Goal: Task Accomplishment & Management: Use online tool/utility

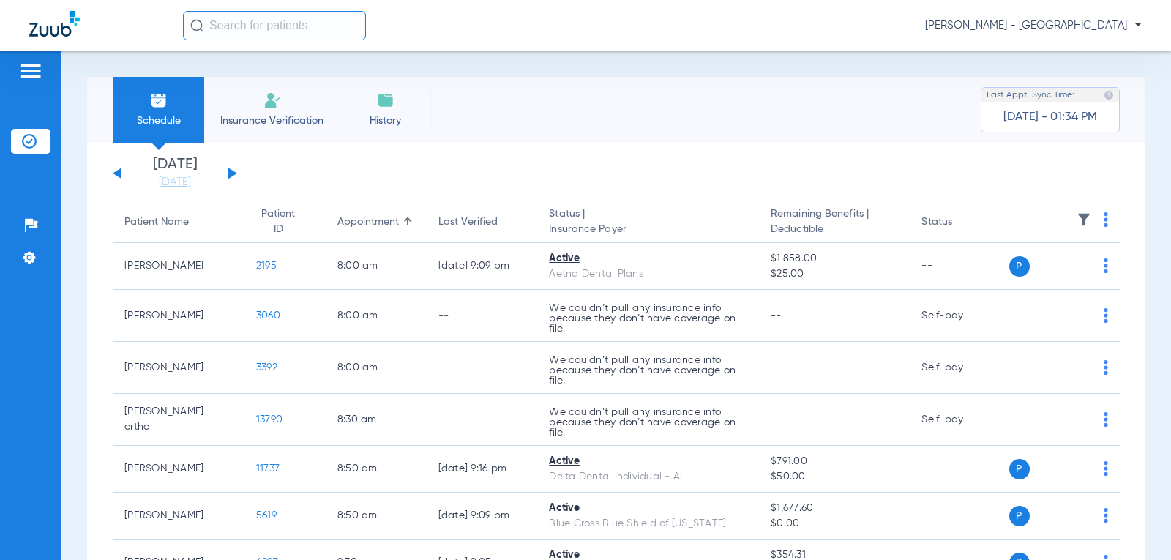
click at [277, 27] on input "text" at bounding box center [274, 25] width 183 height 29
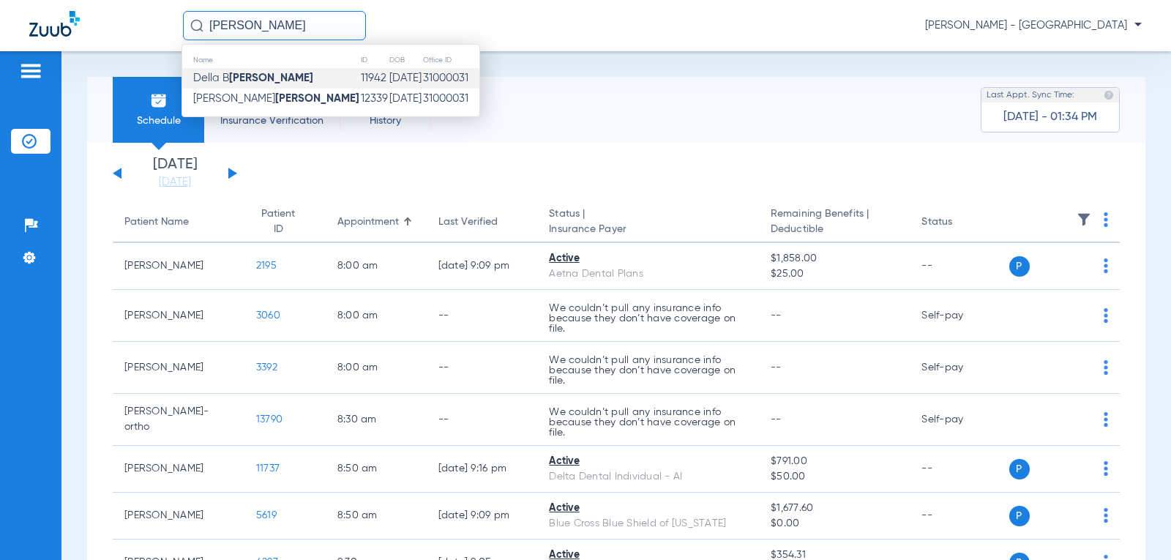
click at [272, 77] on td "[PERSON_NAME]" at bounding box center [271, 78] width 178 height 20
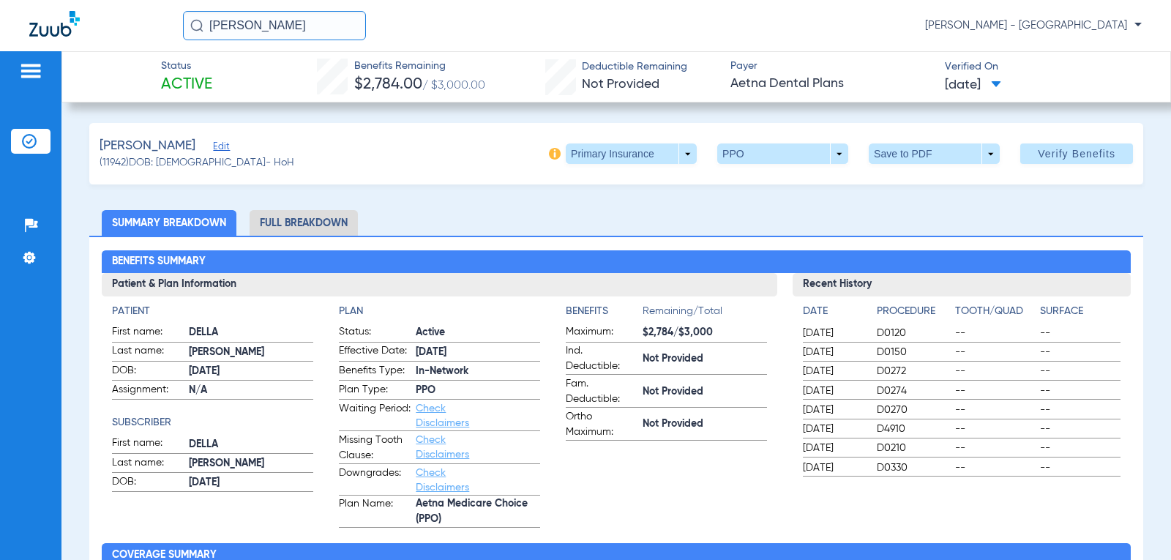
drag, startPoint x: 271, startPoint y: 27, endPoint x: 104, endPoint y: 15, distance: 168.0
click at [104, 15] on div "[PERSON_NAME] [PERSON_NAME] - [GEOGRAPHIC_DATA]" at bounding box center [585, 25] width 1171 height 51
type input "rojo"
drag, startPoint x: 263, startPoint y: 33, endPoint x: 116, endPoint y: 0, distance: 150.7
click at [86, 17] on div "rojo [PERSON_NAME] - Premier Dental Center" at bounding box center [585, 25] width 1171 height 51
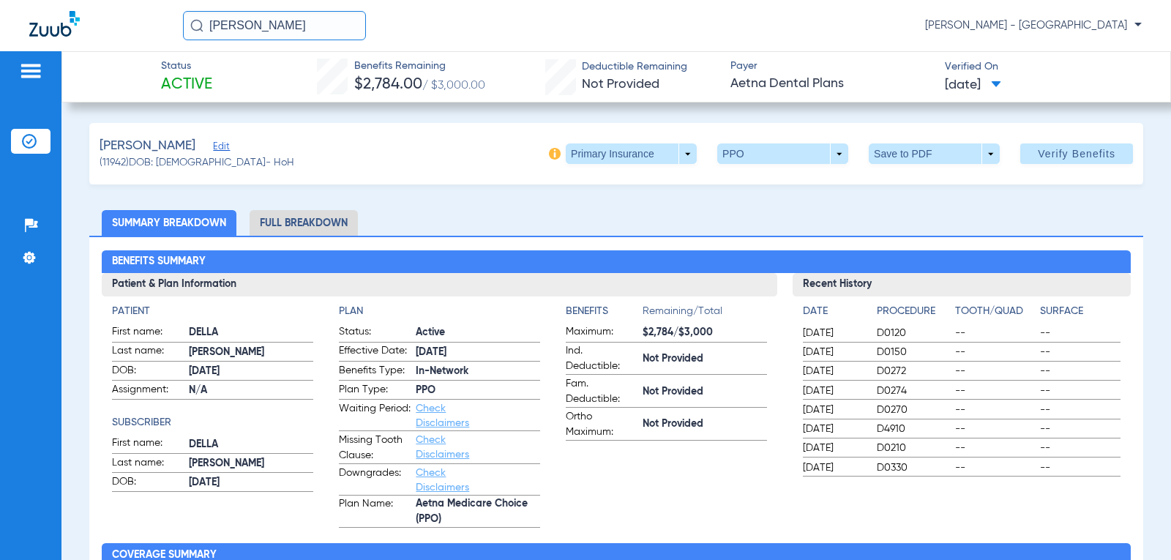
click at [200, 23] on img at bounding box center [196, 25] width 13 height 13
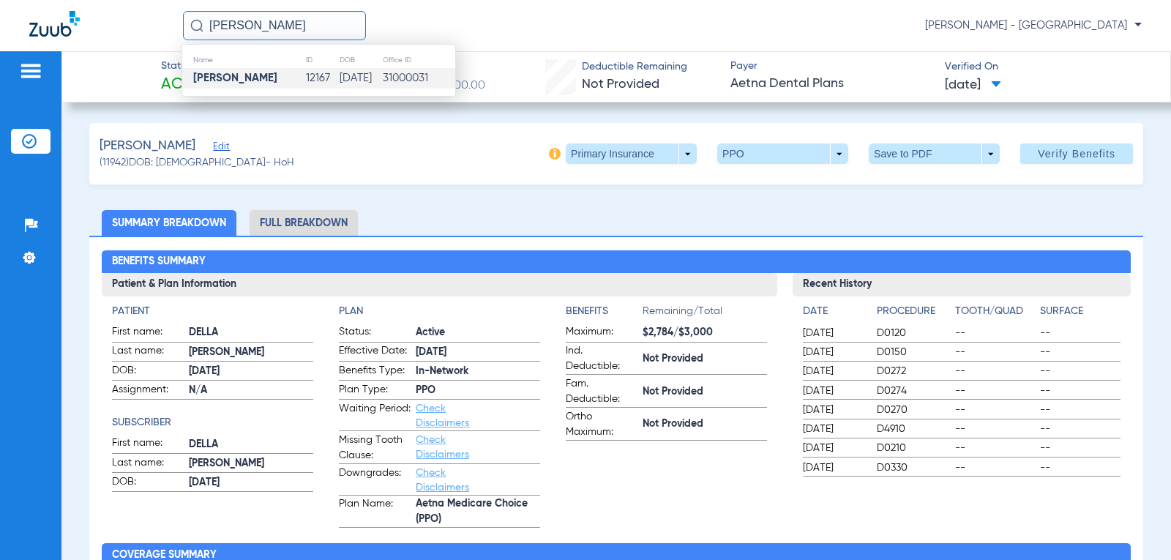
click at [221, 78] on strong "[PERSON_NAME]" at bounding box center [235, 77] width 84 height 11
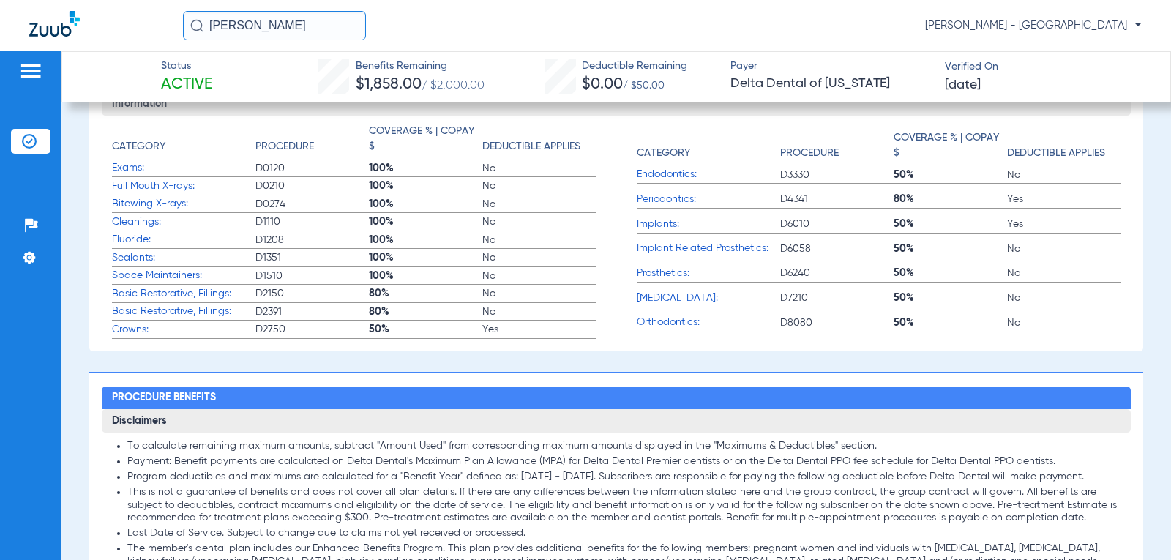
scroll to position [485, 0]
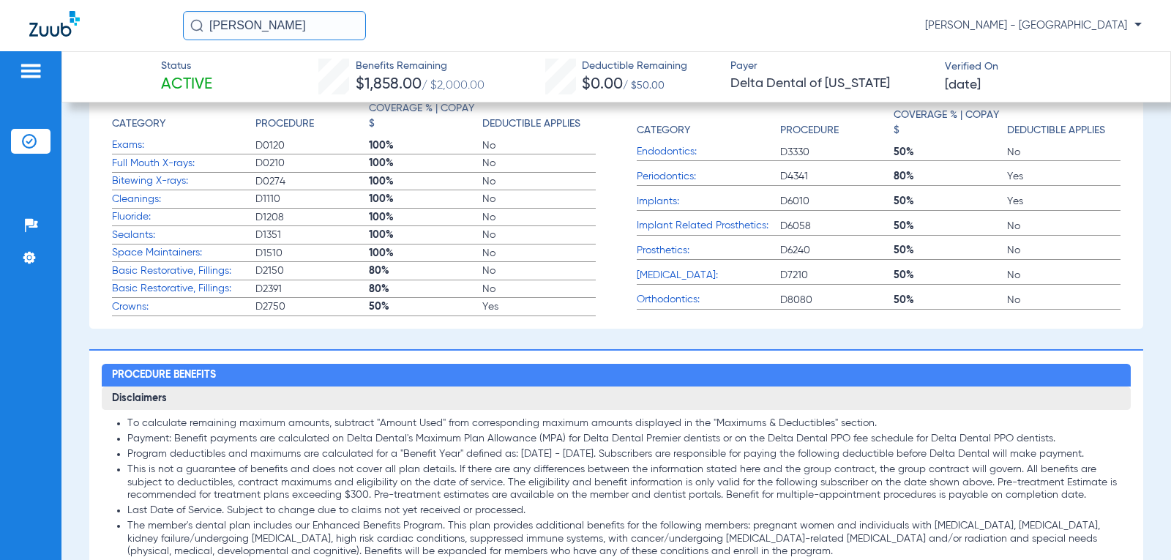
click at [128, 309] on span "Crowns:" at bounding box center [183, 306] width 143 height 15
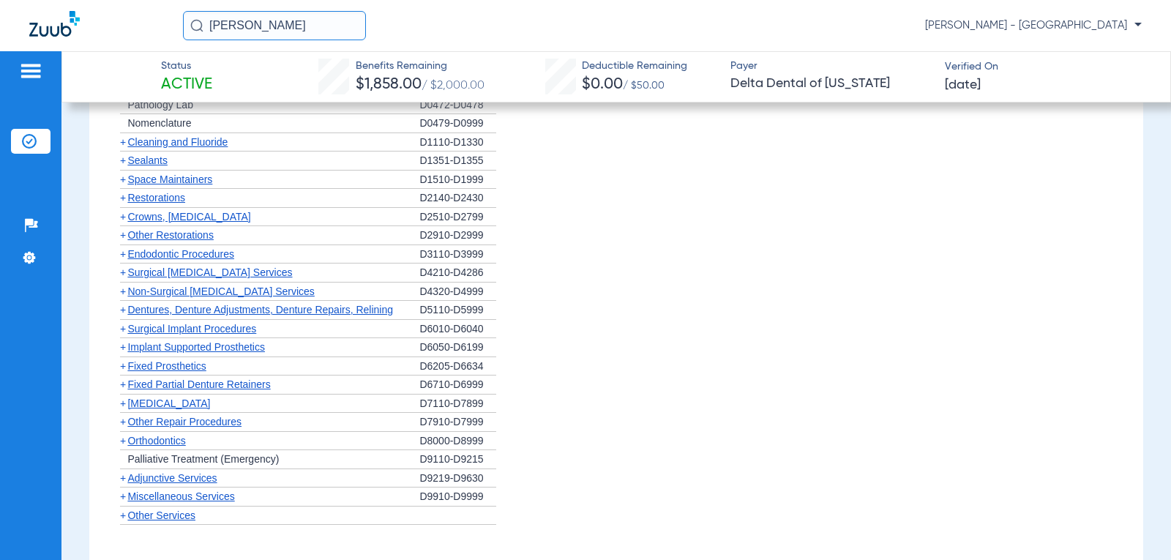
scroll to position [1174, 0]
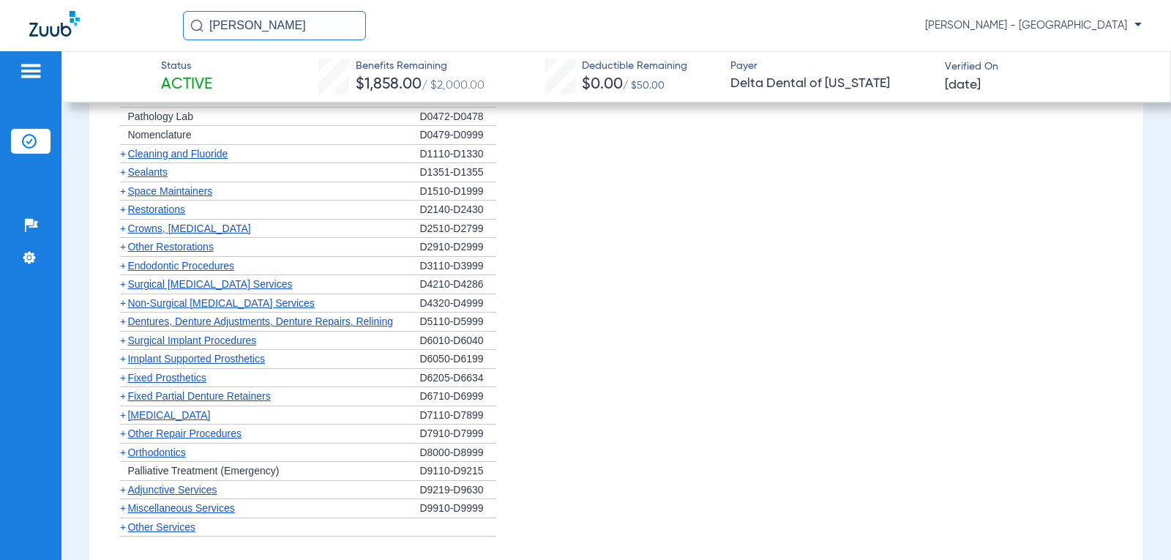
click at [232, 234] on span "Crowns, [MEDICAL_DATA]" at bounding box center [188, 228] width 123 height 12
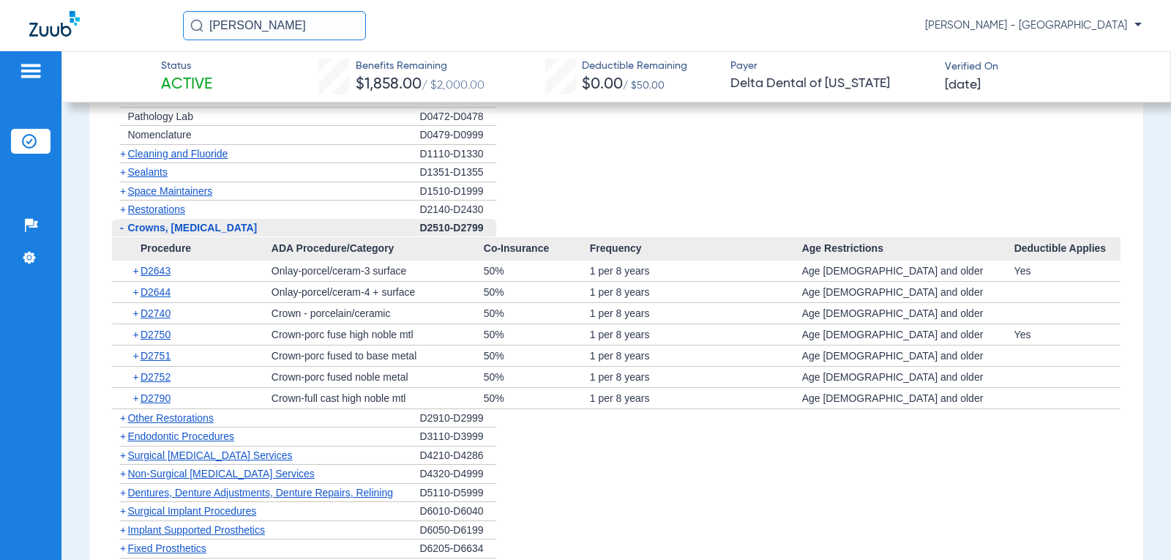
drag, startPoint x: 268, startPoint y: 26, endPoint x: 0, endPoint y: 1, distance: 269.0
click at [73, 0] on html "[PERSON_NAME] [PERSON_NAME] - Premier Dental Center Patients Insurance Verifica…" at bounding box center [585, 280] width 1171 height 560
type input "b"
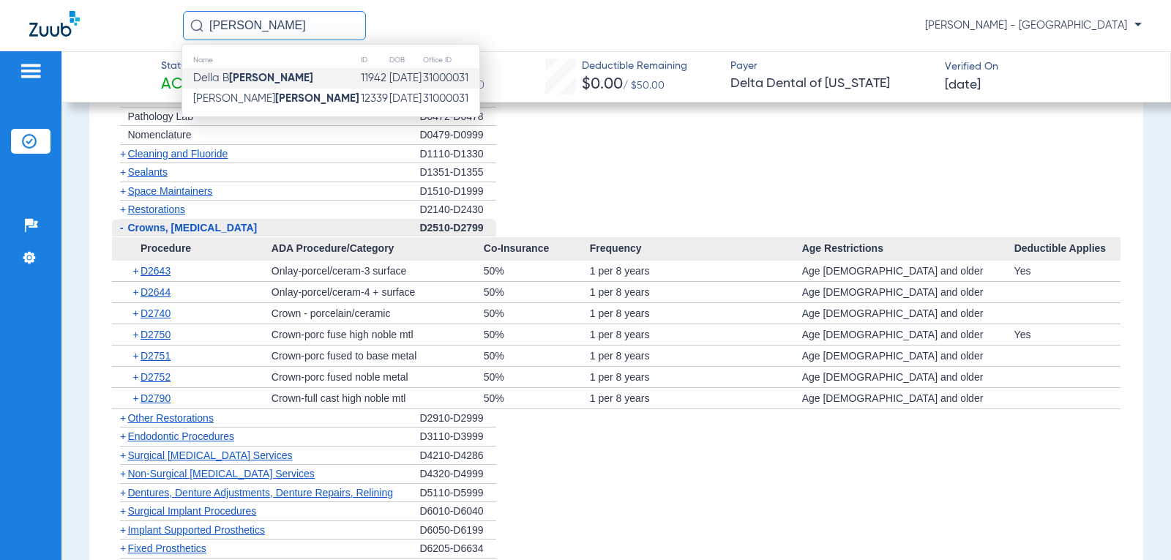
type input "[PERSON_NAME]"
click at [248, 78] on strong "[PERSON_NAME]" at bounding box center [271, 77] width 84 height 11
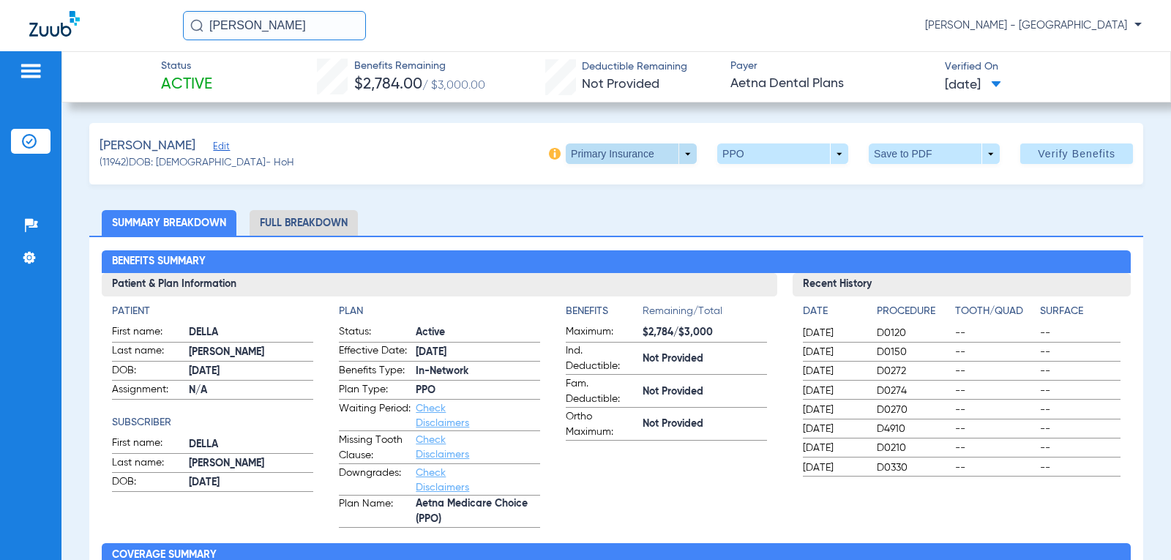
click at [677, 151] on span at bounding box center [631, 153] width 131 height 20
click at [644, 210] on span "Secondary Insurance" at bounding box center [615, 212] width 97 height 10
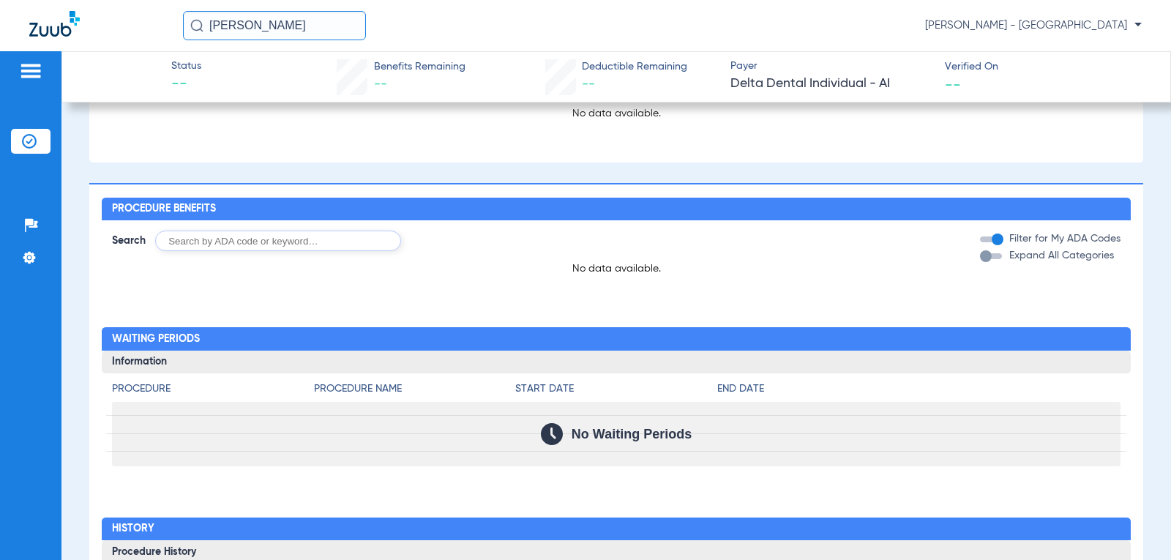
scroll to position [585, 0]
